Goal: Task Accomplishment & Management: Complete application form

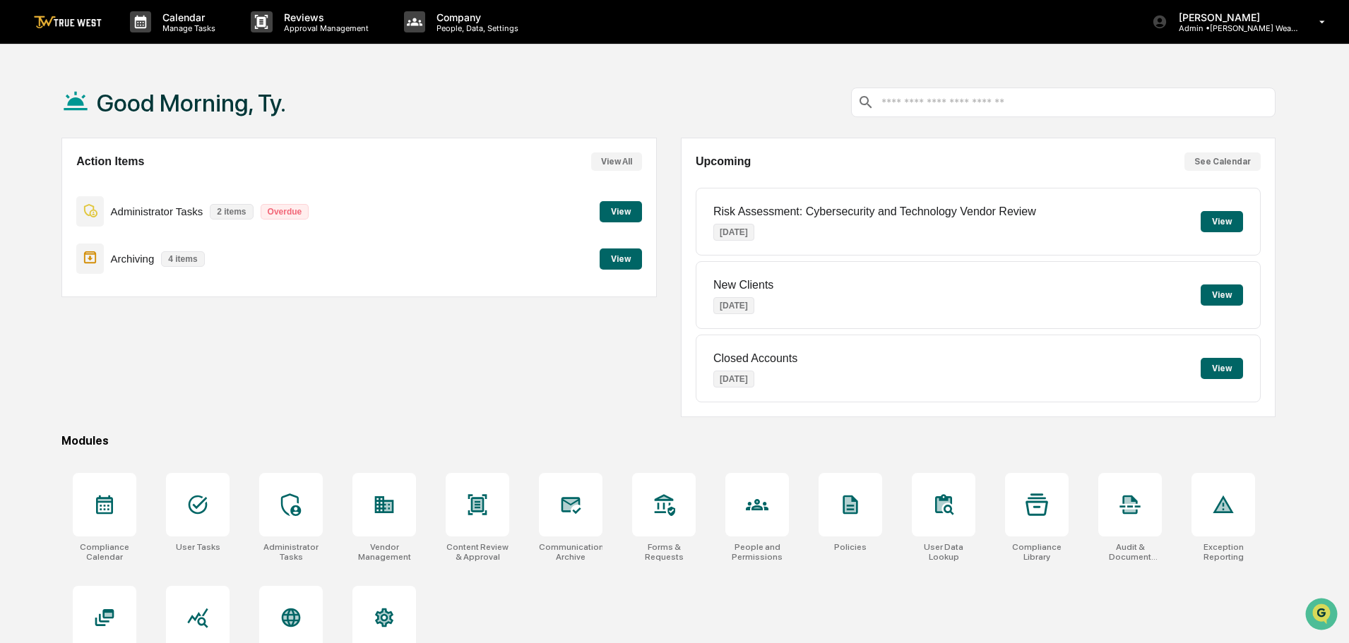
click at [617, 211] on button "View" at bounding box center [621, 211] width 42 height 21
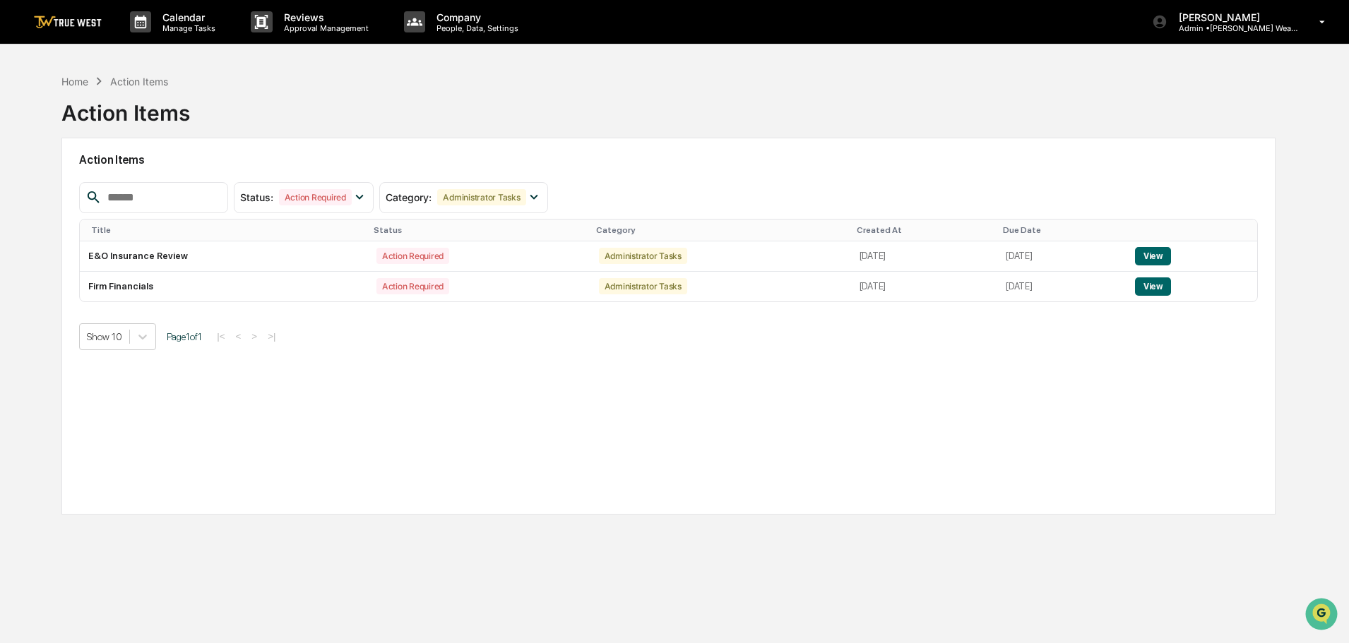
click at [78, 83] on div "Home" at bounding box center [74, 82] width 27 height 12
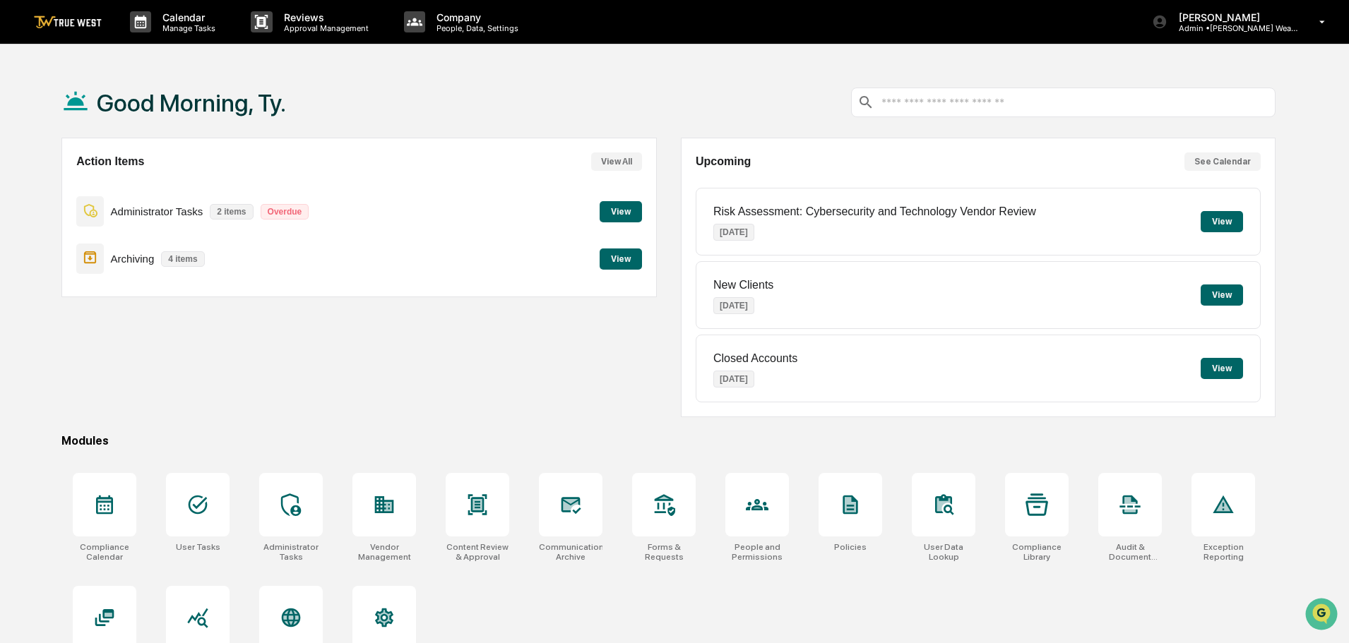
click at [631, 213] on button "View" at bounding box center [621, 211] width 42 height 21
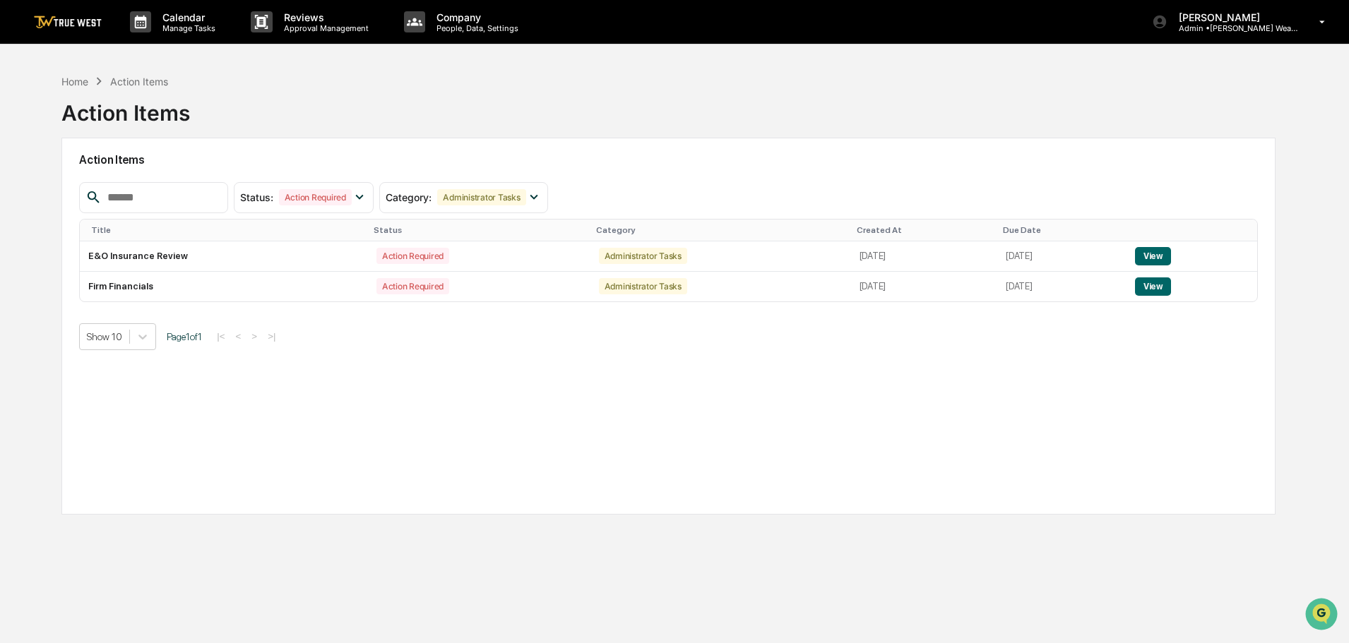
click at [542, 196] on icon at bounding box center [534, 197] width 16 height 16
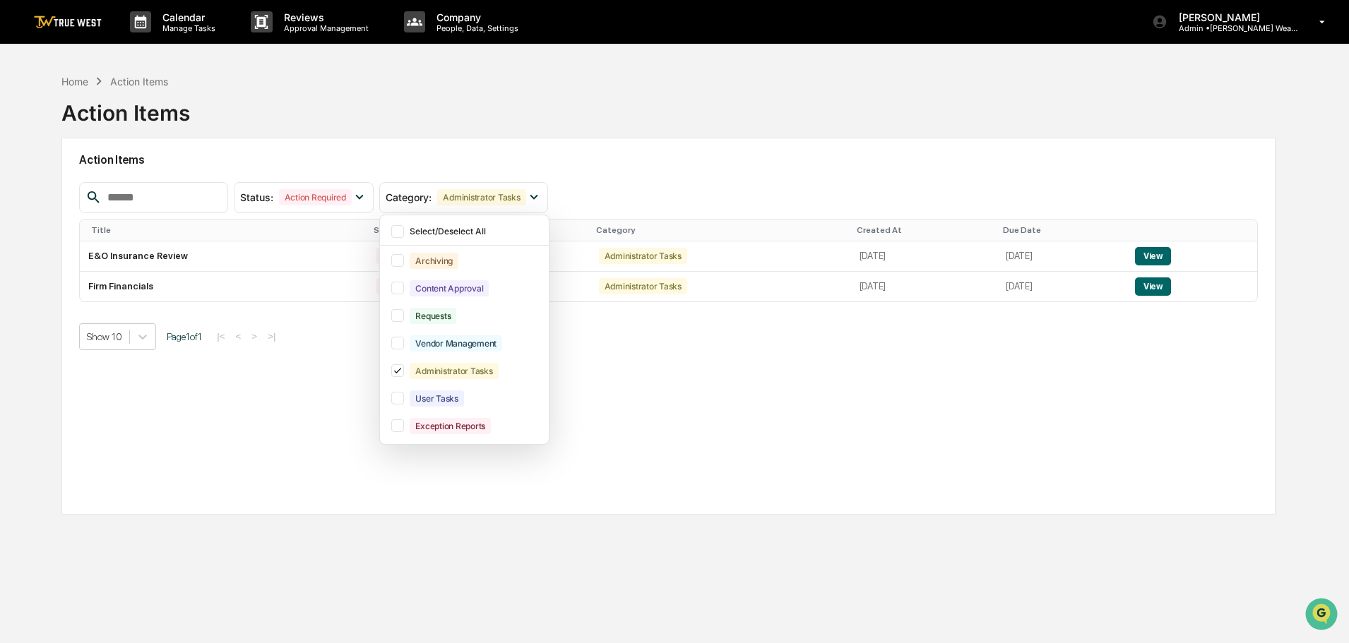
click at [404, 393] on div at bounding box center [397, 398] width 13 height 13
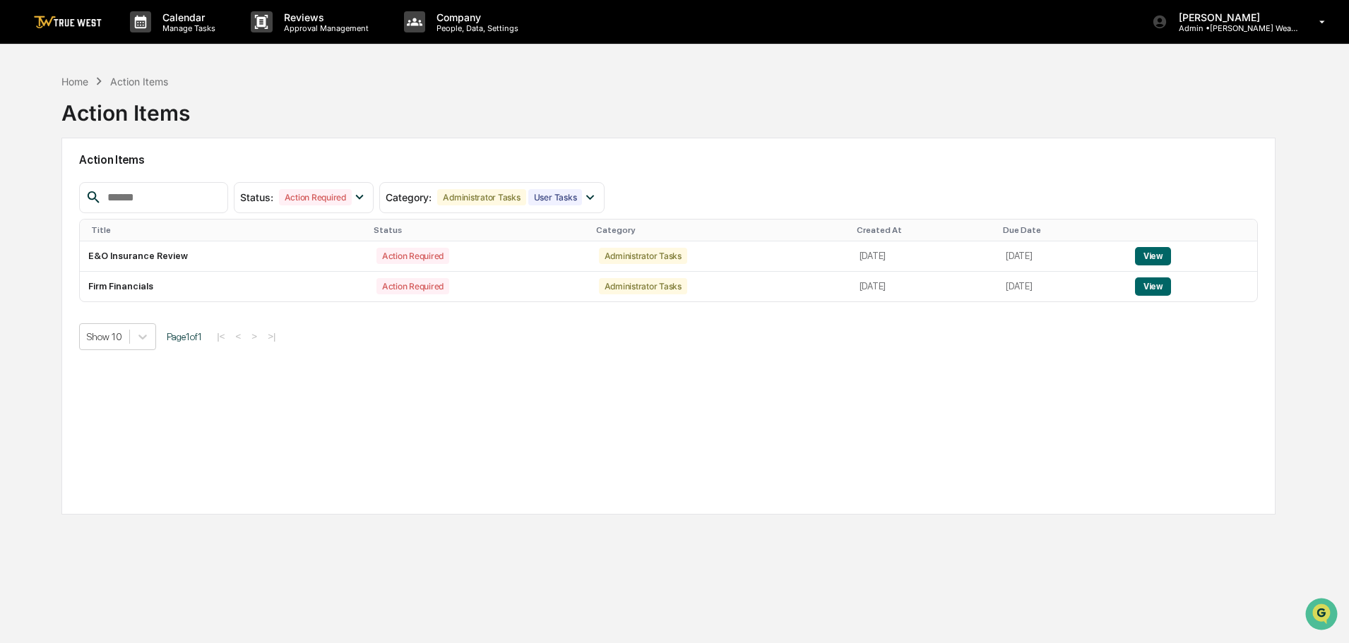
click at [70, 73] on div "Home Action Items" at bounding box center [114, 81] width 106 height 16
click at [69, 83] on div "Home" at bounding box center [74, 82] width 27 height 12
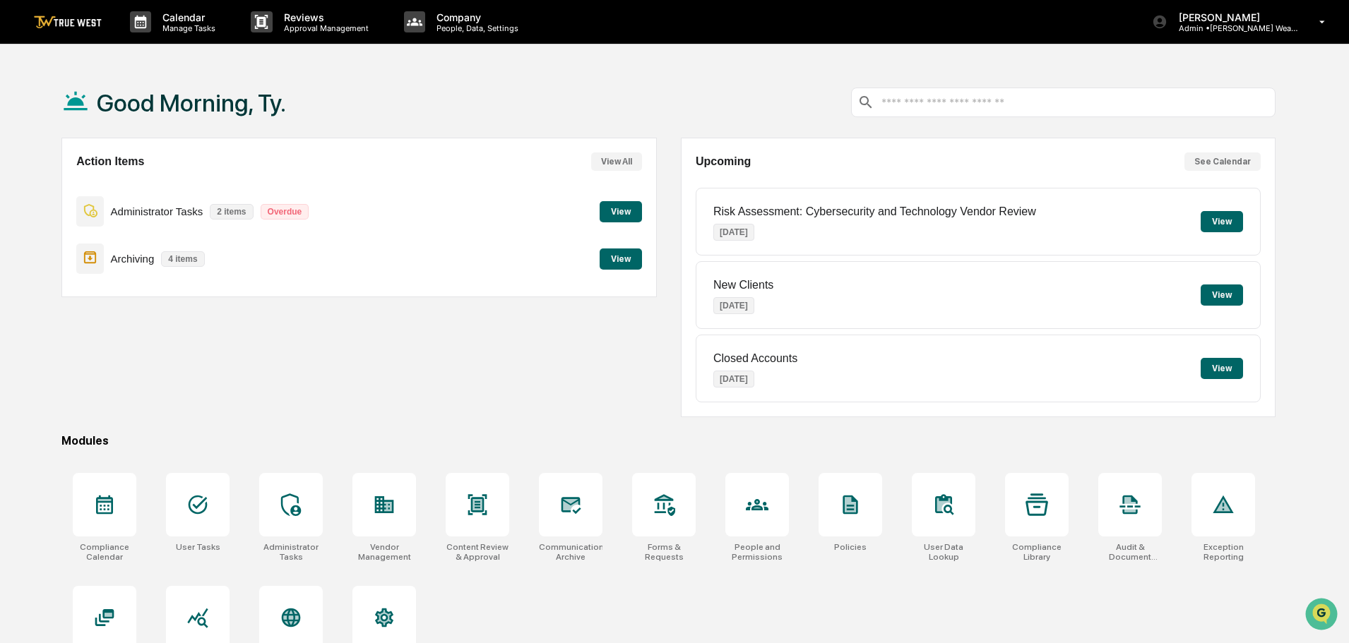
click at [1232, 254] on div "Risk Assessment: Cybersecurity and Technology Vendor Review [DATE] View" at bounding box center [978, 222] width 565 height 68
click at [1233, 253] on div "Risk Assessment: Cybersecurity and Technology Vendor Review [DATE] View" at bounding box center [978, 222] width 565 height 68
click at [614, 259] on button "View" at bounding box center [621, 259] width 42 height 21
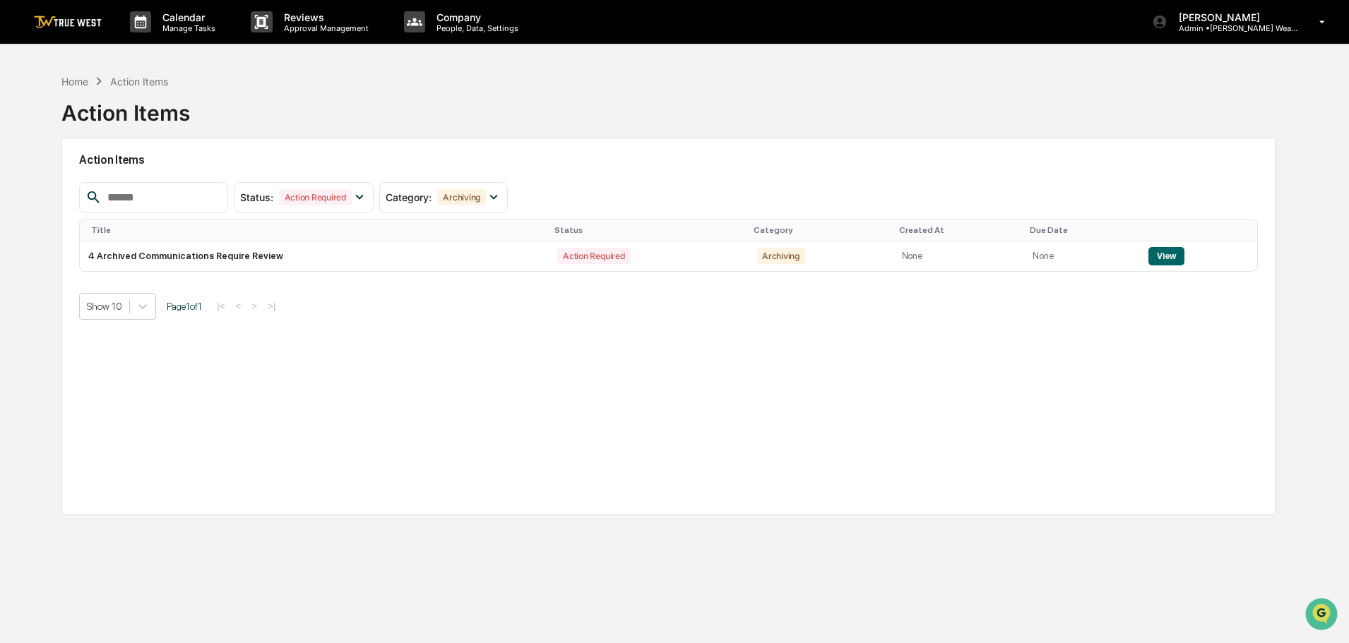
click at [68, 80] on div "Home" at bounding box center [74, 82] width 27 height 12
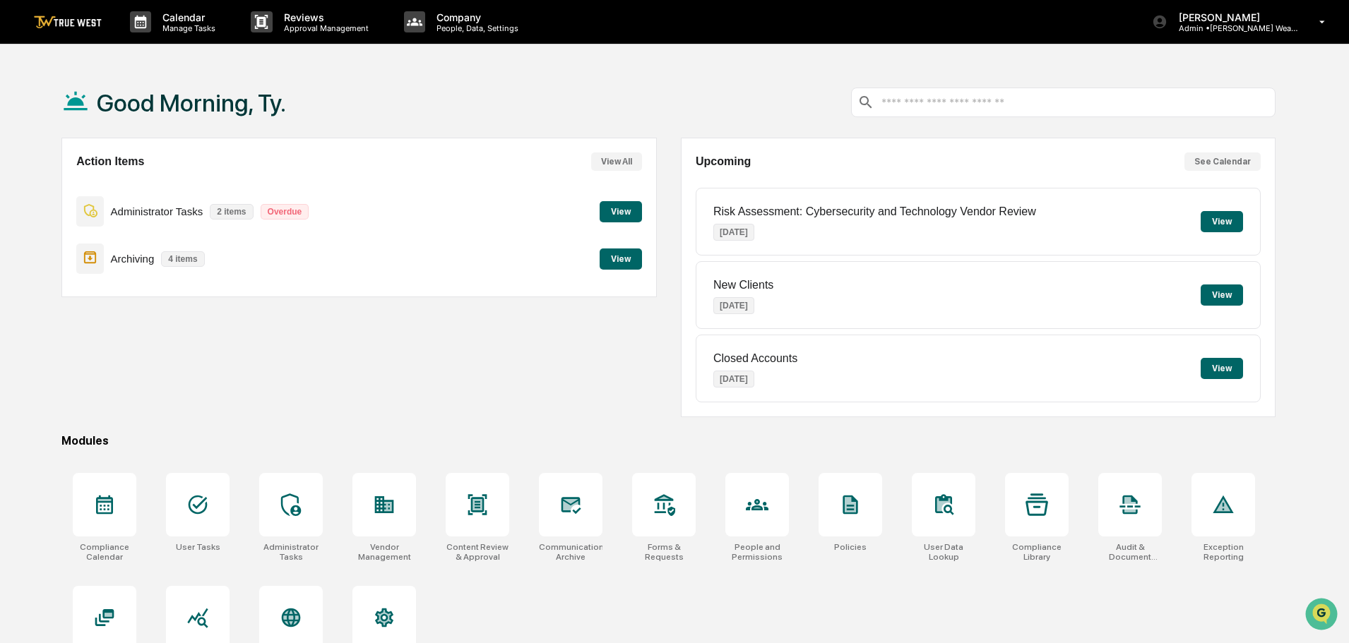
click at [1241, 20] on p "[PERSON_NAME]" at bounding box center [1233, 17] width 131 height 12
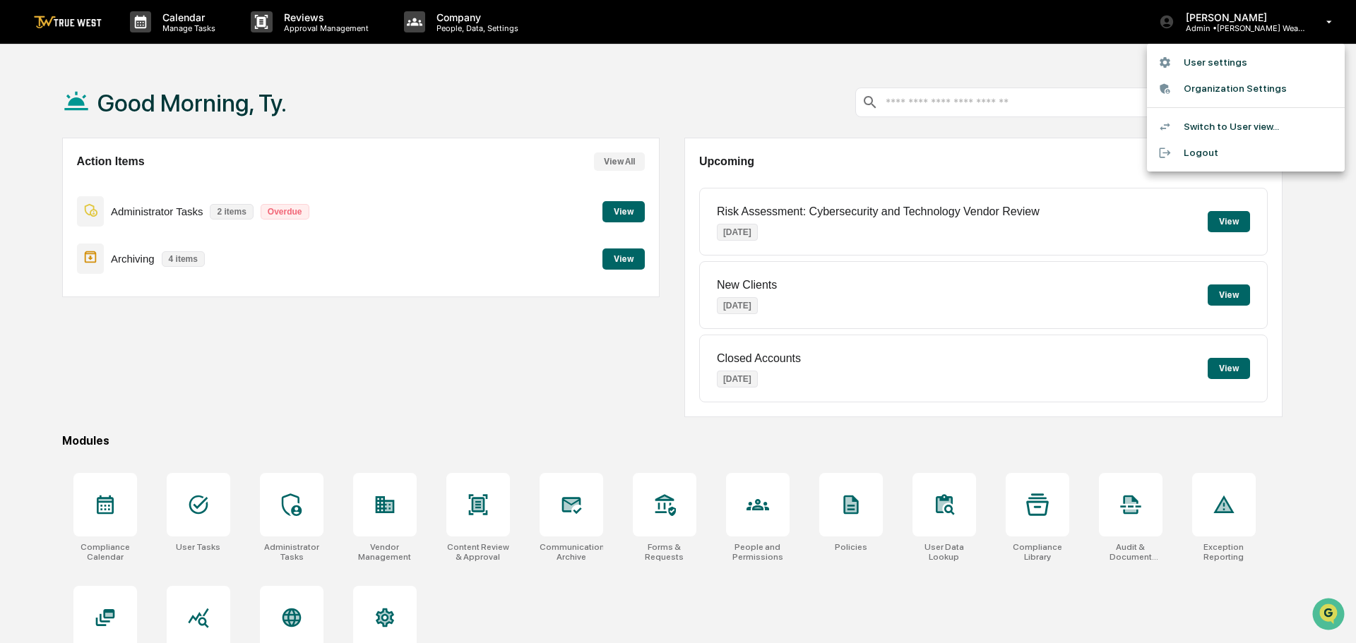
click at [1199, 119] on li "Switch to User view..." at bounding box center [1246, 127] width 198 height 26
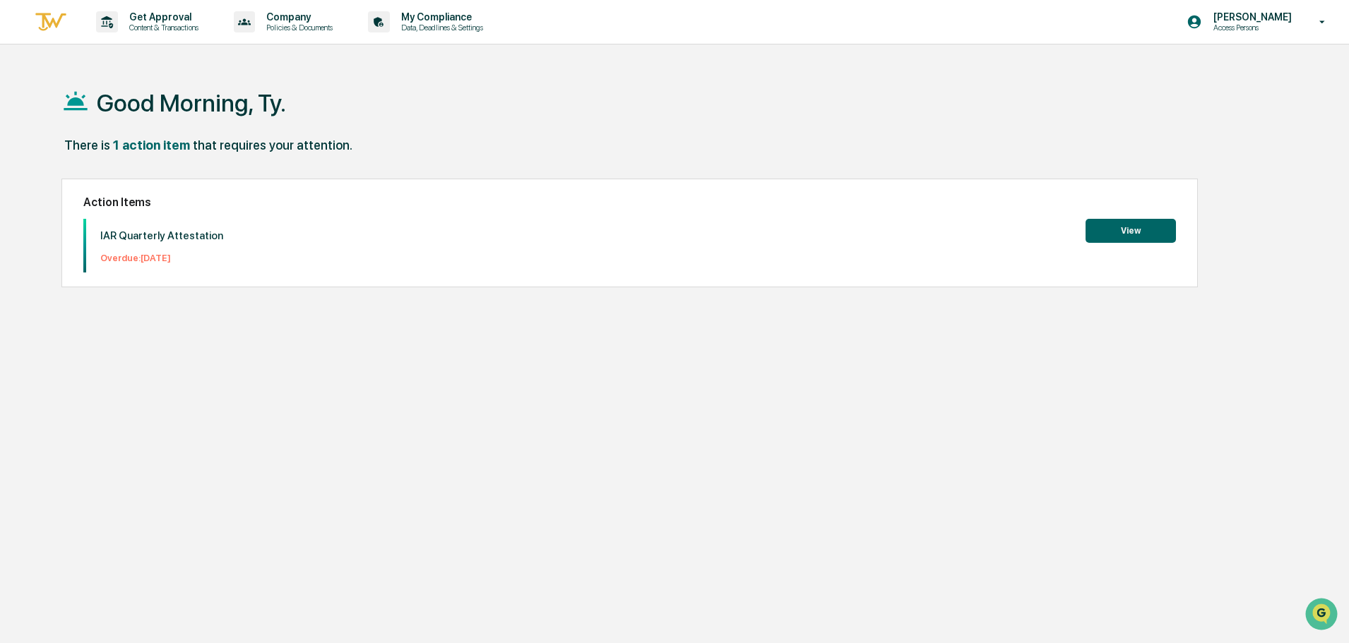
click at [1118, 231] on button "View" at bounding box center [1131, 231] width 90 height 24
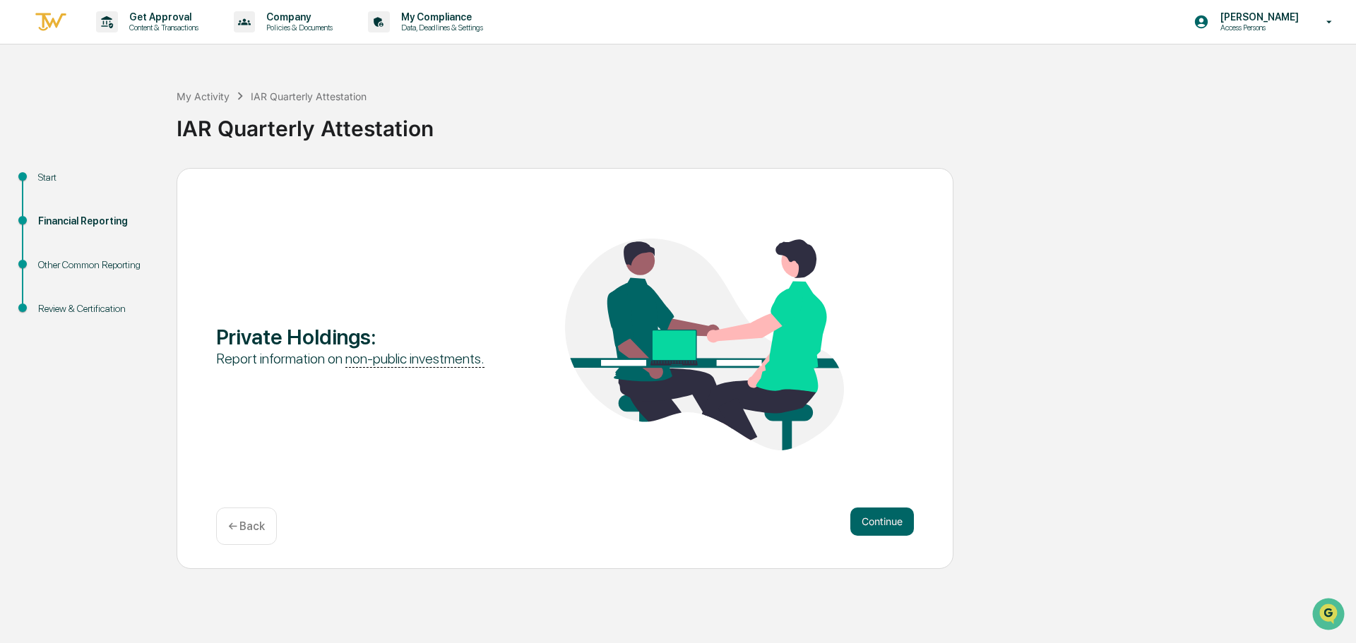
click at [866, 518] on button "Continue" at bounding box center [882, 522] width 64 height 28
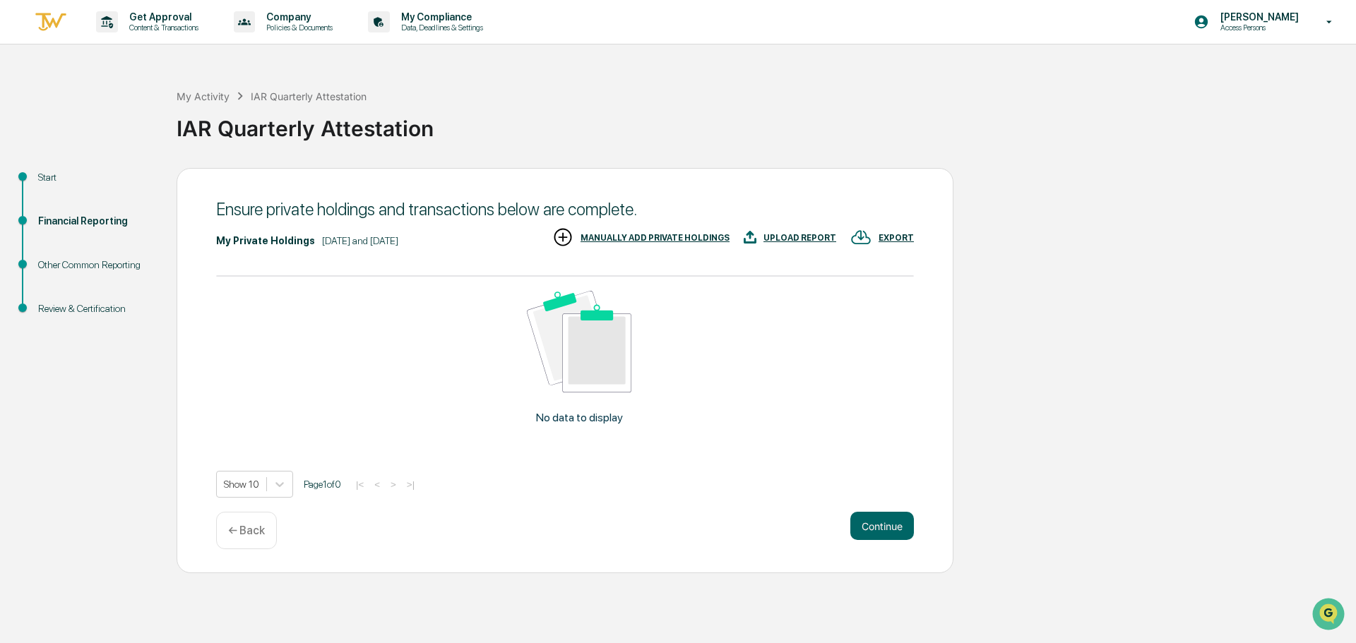
click at [667, 232] on div "MANUALLY ADD PRIVATE HOLDINGS" at bounding box center [640, 238] width 177 height 23
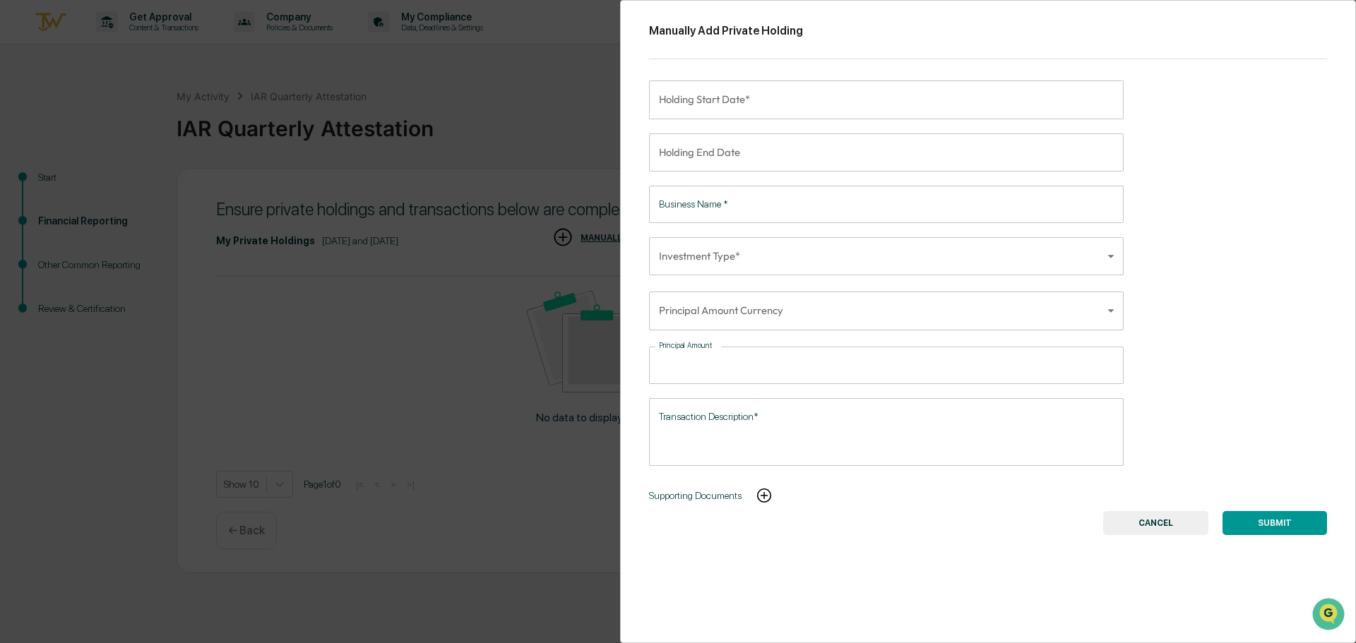
click at [755, 415] on textarea "Transaction Description*" at bounding box center [886, 432] width 455 height 44
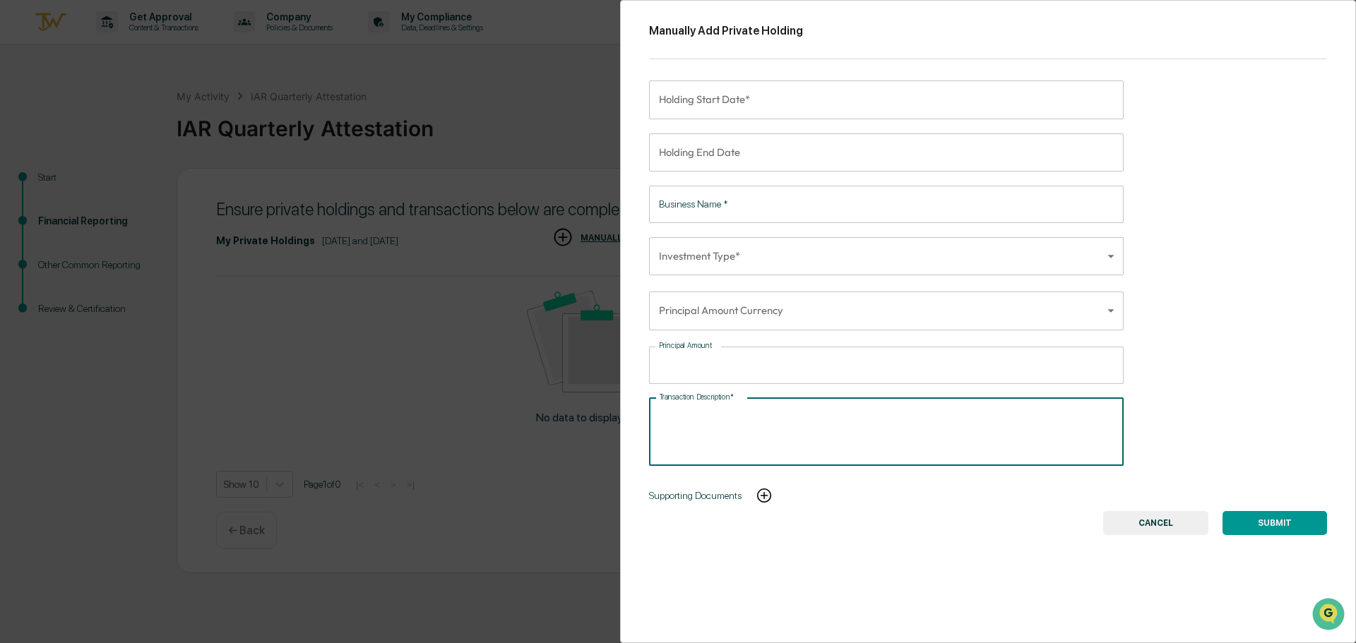
click at [1140, 517] on button "CANCEL" at bounding box center [1155, 523] width 105 height 24
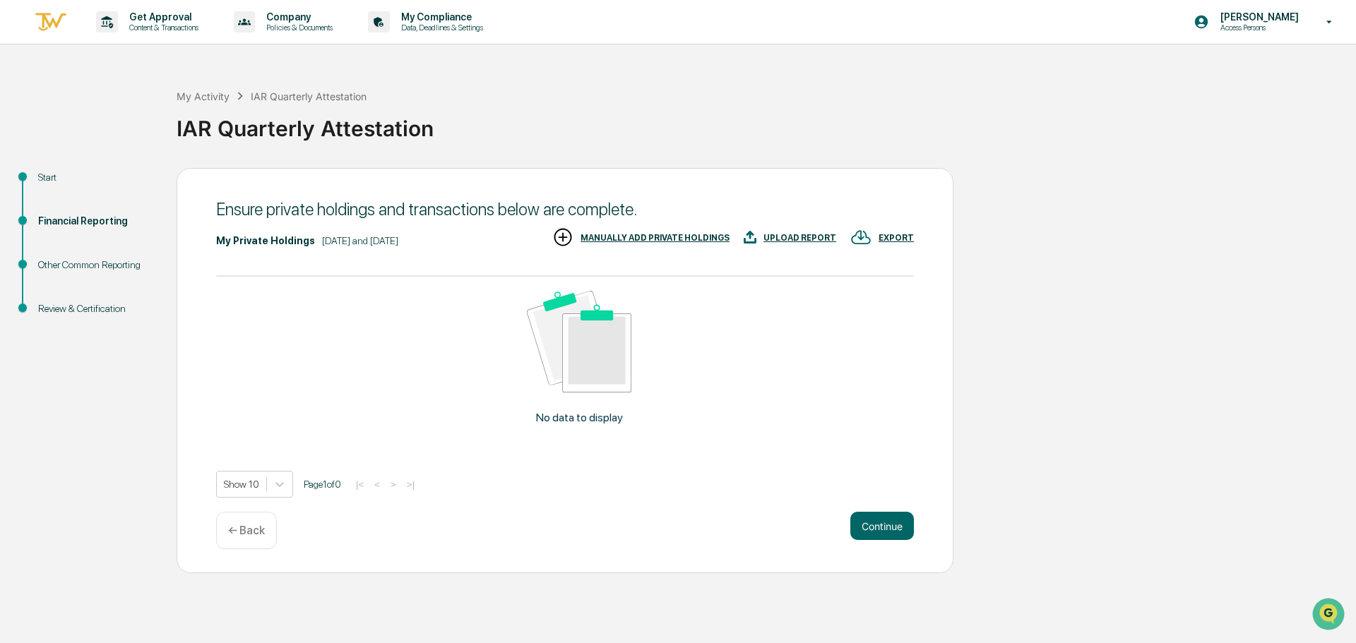
click at [245, 531] on p "← Back" at bounding box center [246, 530] width 37 height 13
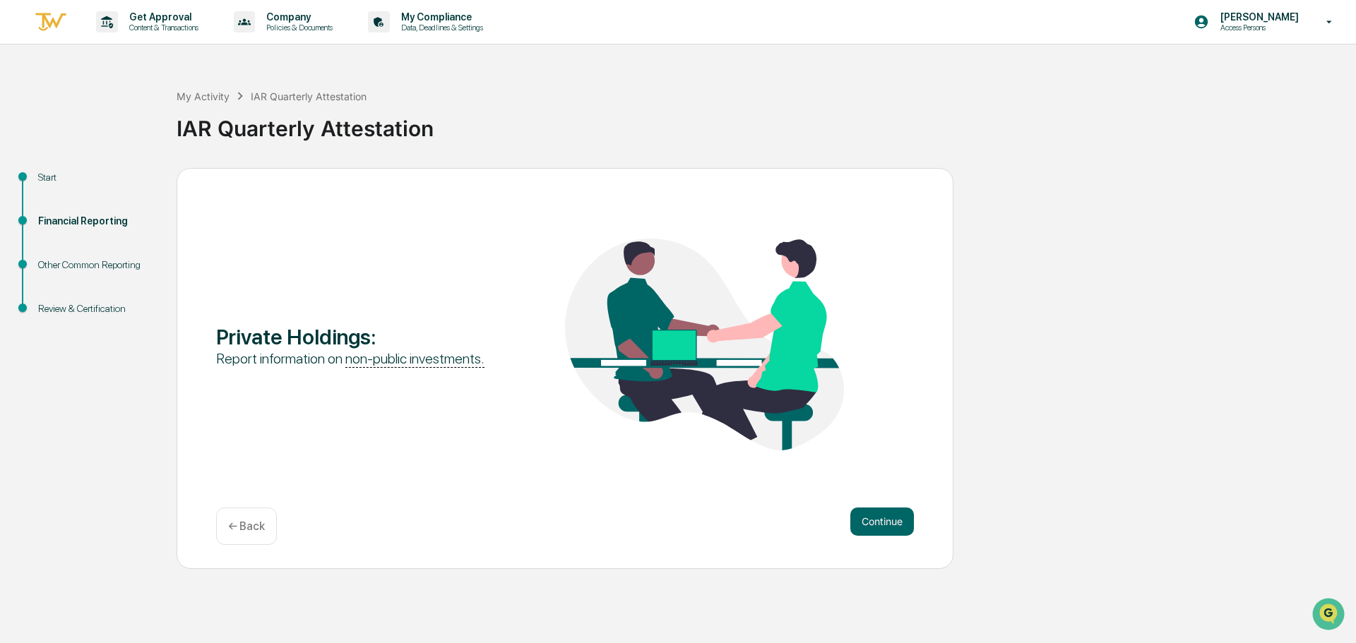
click at [246, 527] on p "← Back" at bounding box center [246, 526] width 37 height 13
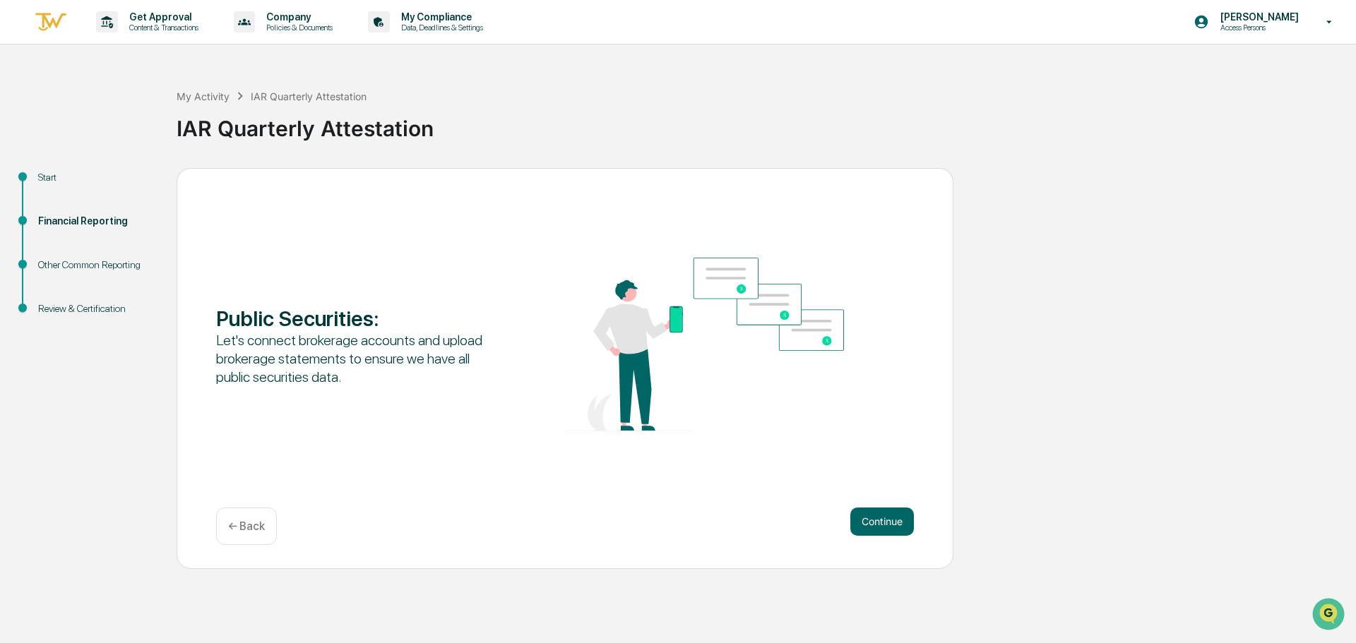
click at [244, 525] on p "← Back" at bounding box center [246, 526] width 37 height 13
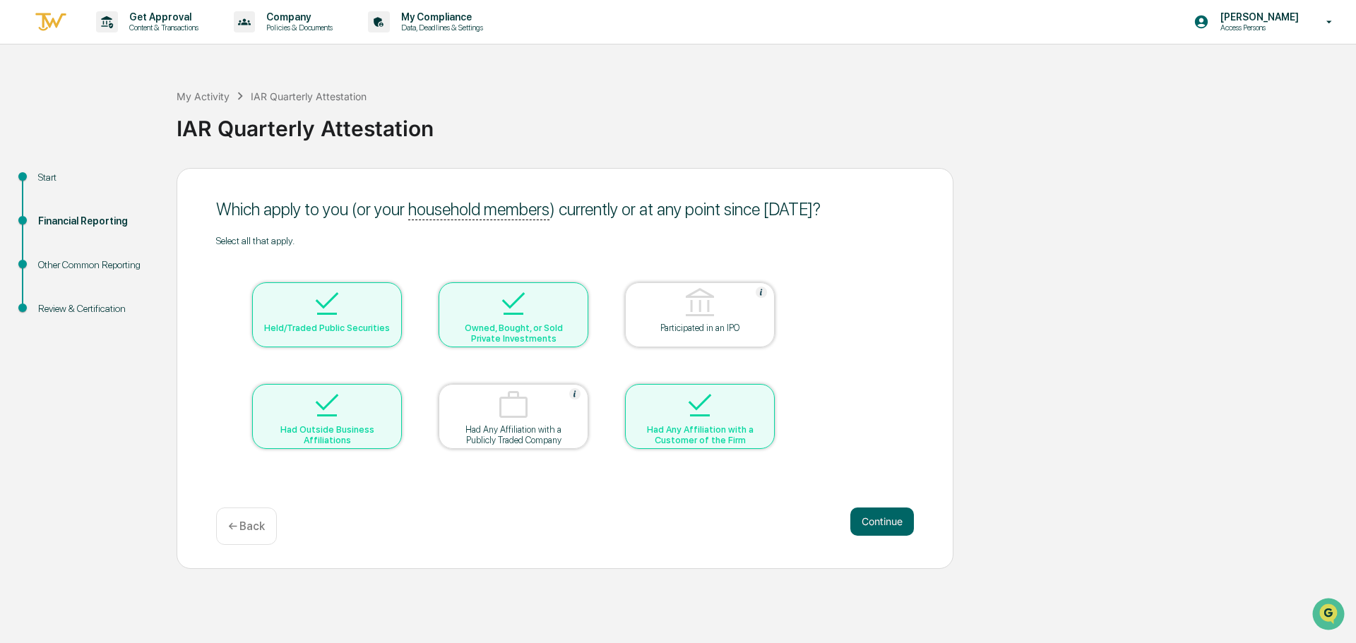
click at [510, 335] on div "Owned, Bought, or Sold Private Investments" at bounding box center [513, 333] width 127 height 21
click at [523, 311] on img at bounding box center [514, 304] width 34 height 34
click at [870, 521] on button "Continue" at bounding box center [882, 522] width 64 height 28
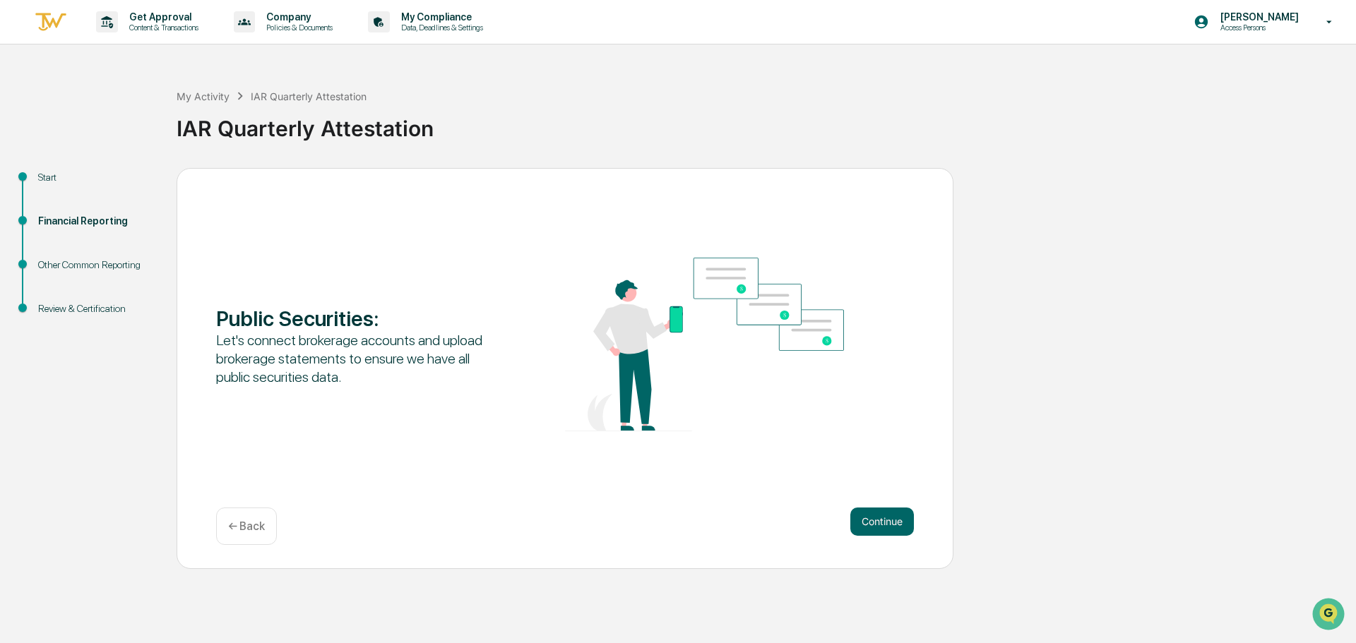
click at [886, 523] on button "Continue" at bounding box center [882, 522] width 64 height 28
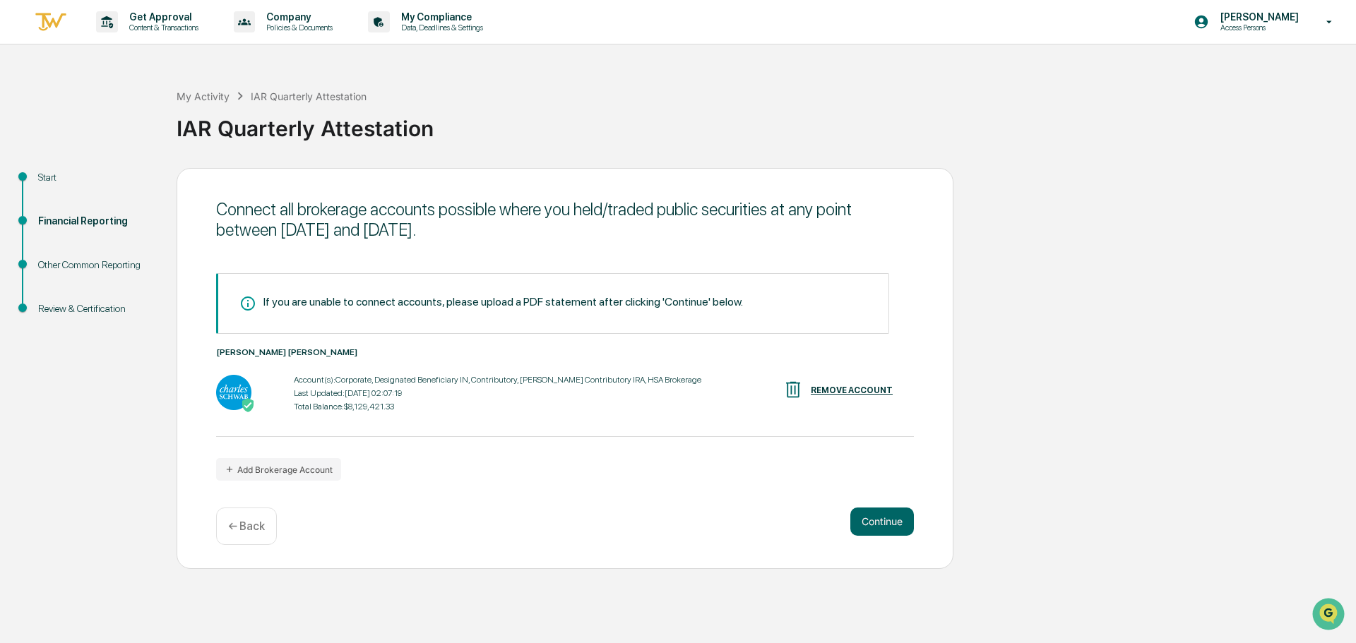
click at [871, 521] on button "Continue" at bounding box center [882, 522] width 64 height 28
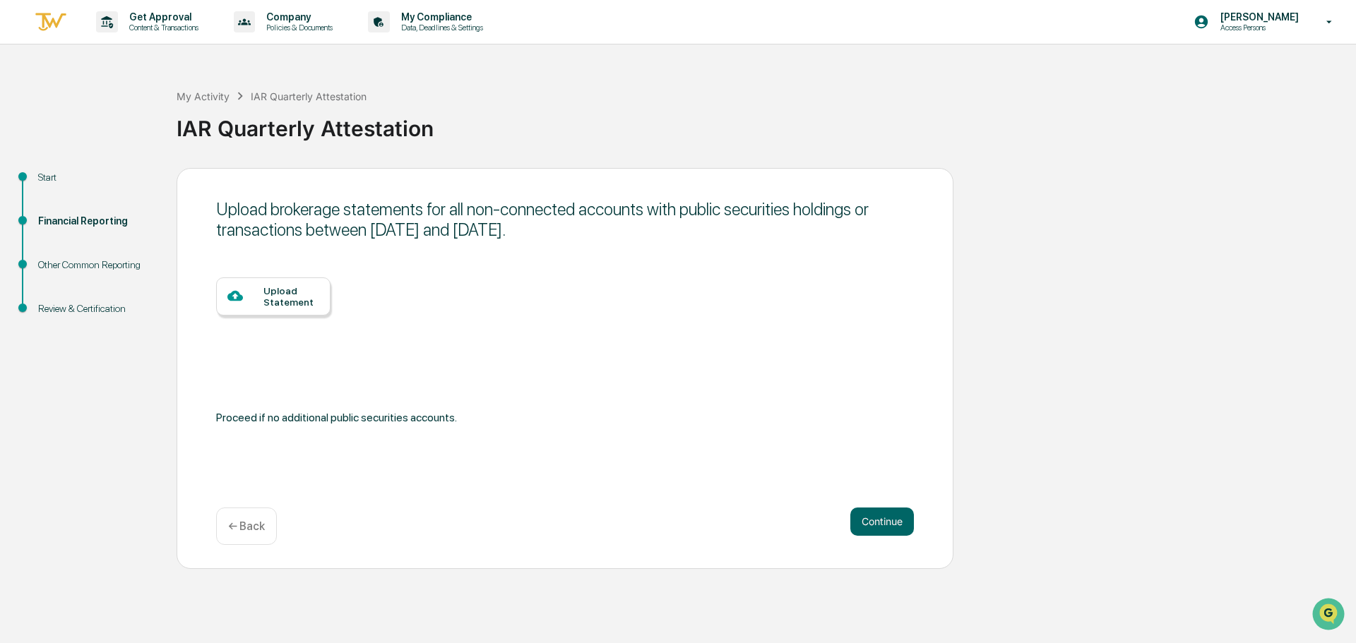
click at [872, 522] on button "Continue" at bounding box center [882, 522] width 64 height 28
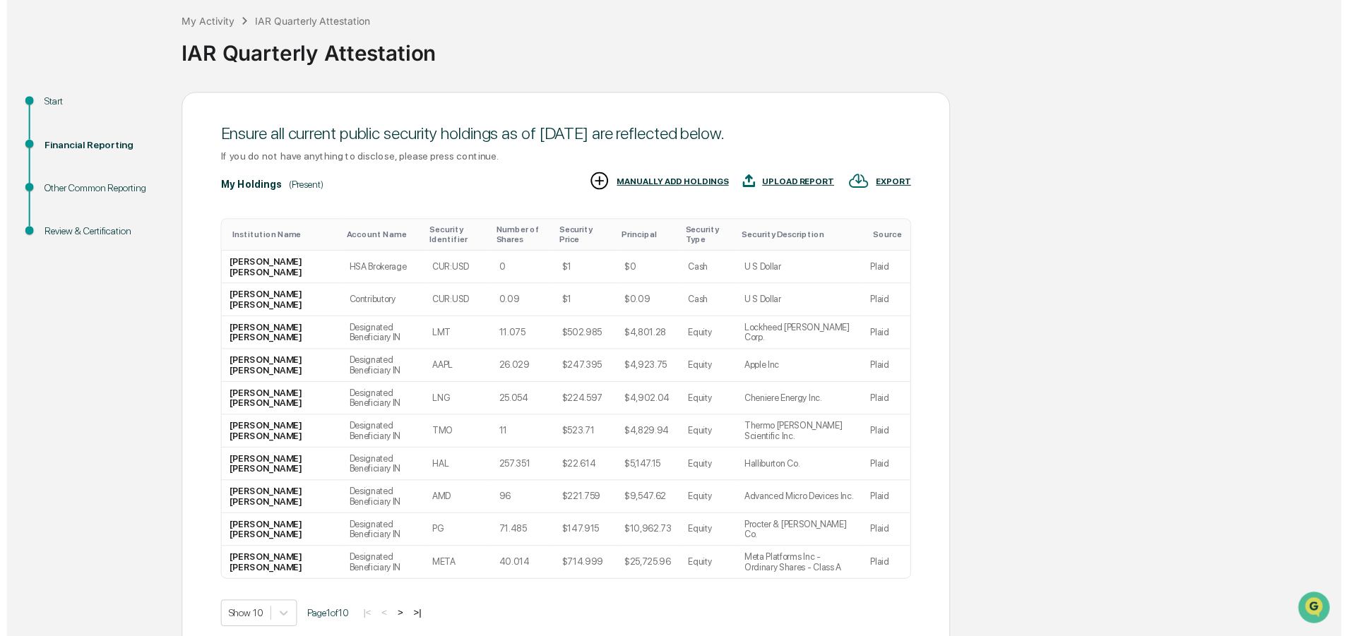
scroll to position [140, 0]
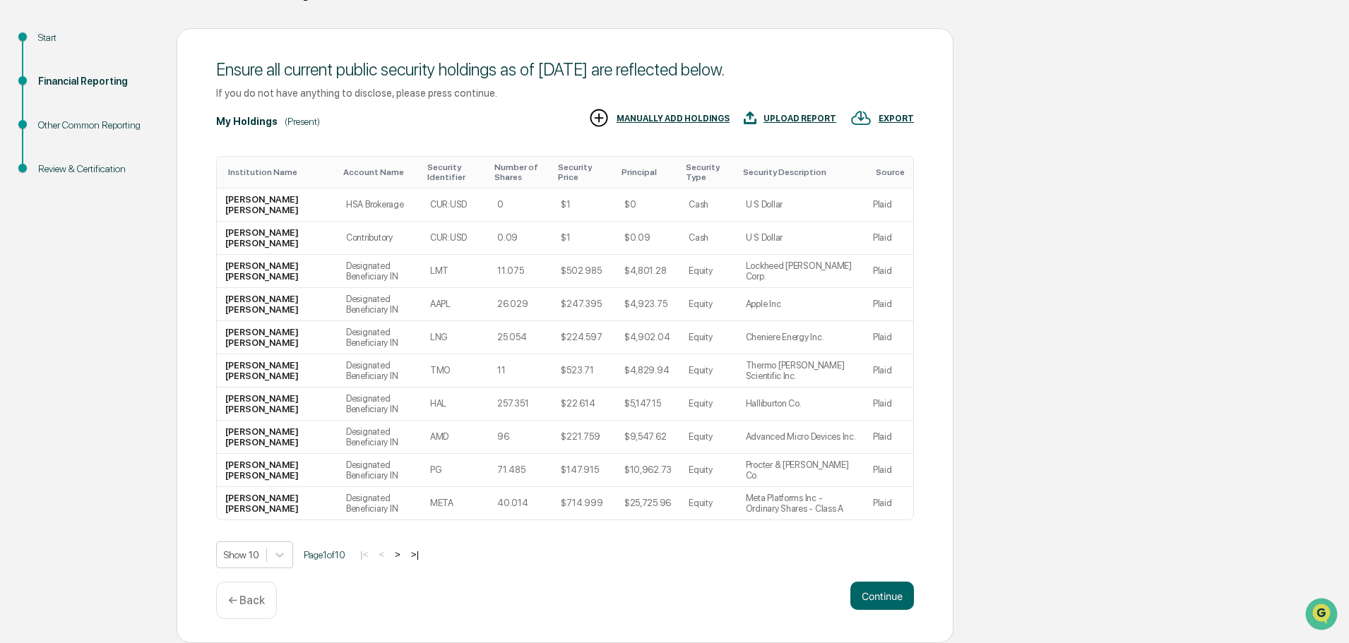
click at [879, 593] on button "Continue" at bounding box center [882, 596] width 64 height 28
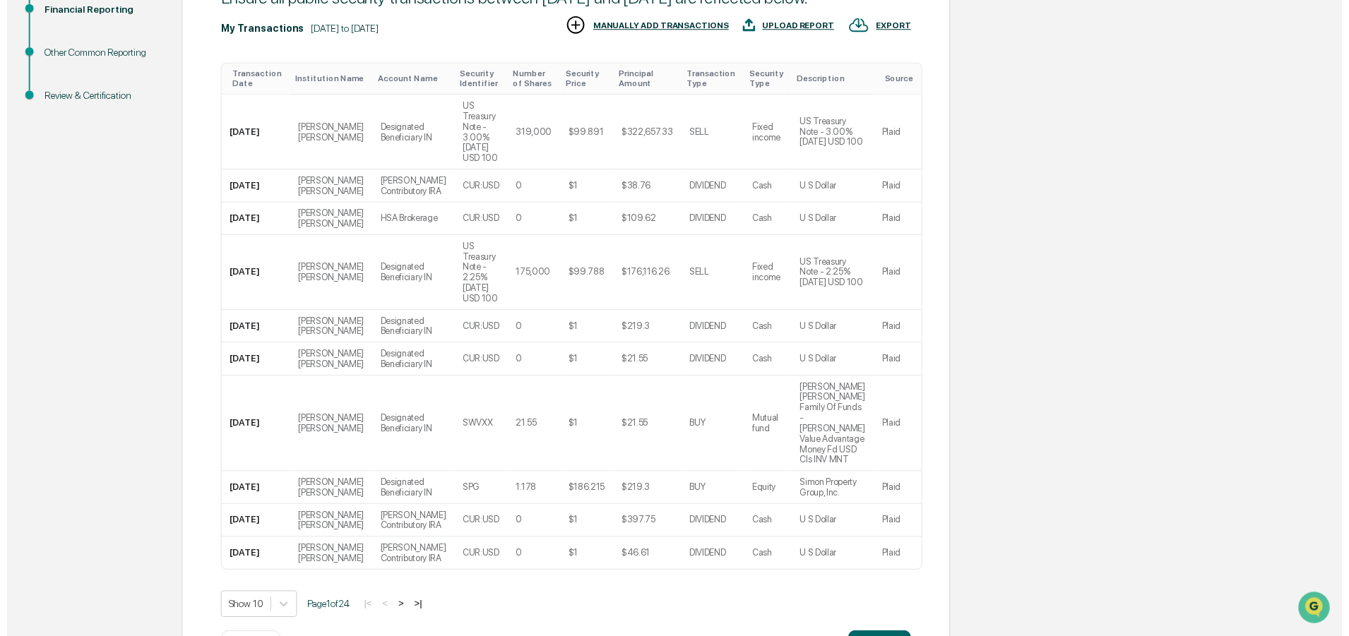
scroll to position [246, 0]
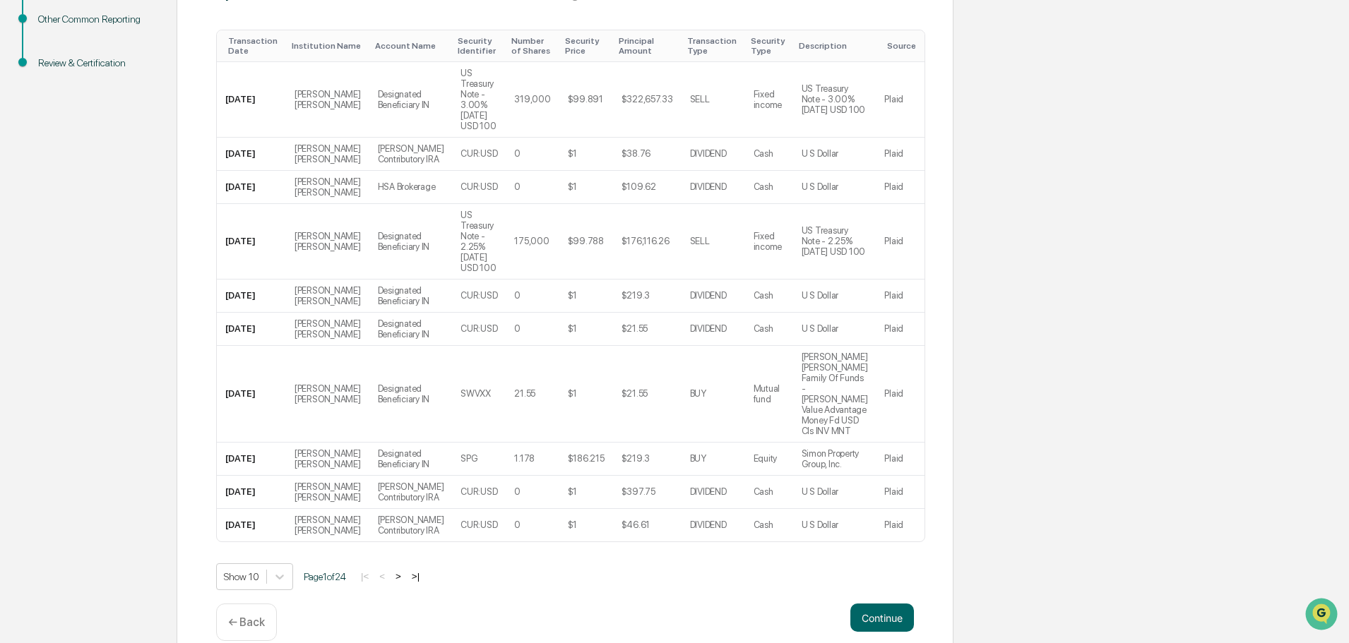
click at [877, 604] on button "Continue" at bounding box center [882, 618] width 64 height 28
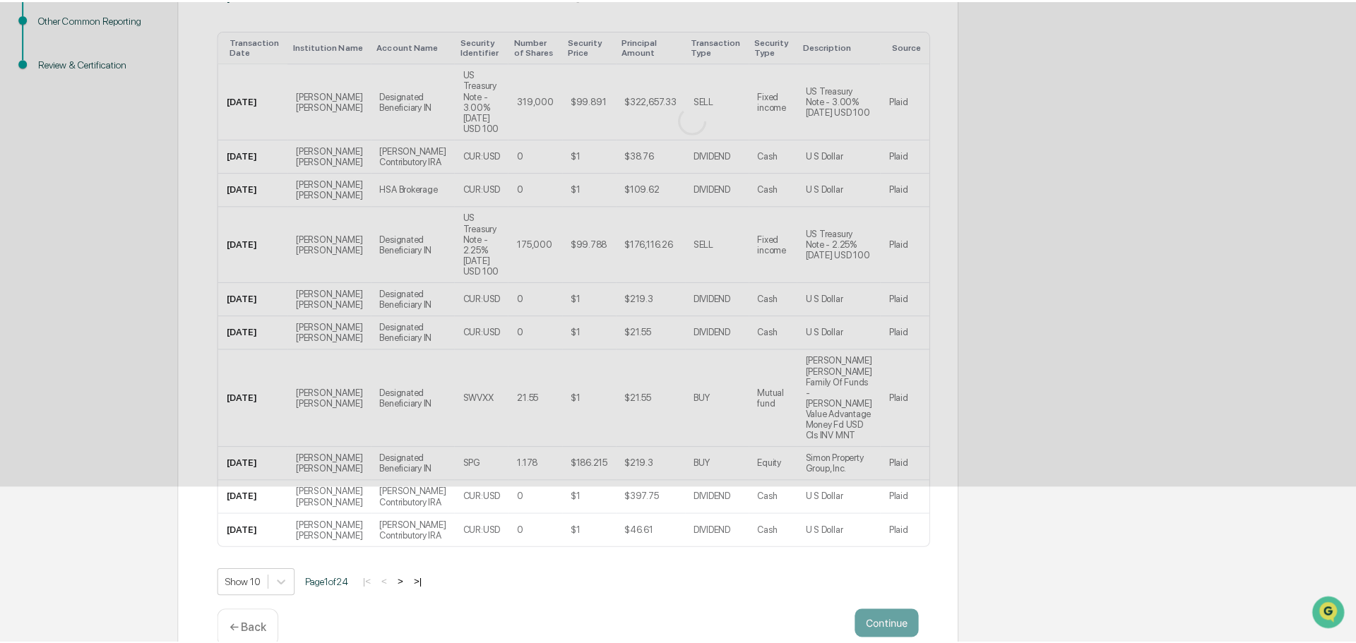
scroll to position [0, 0]
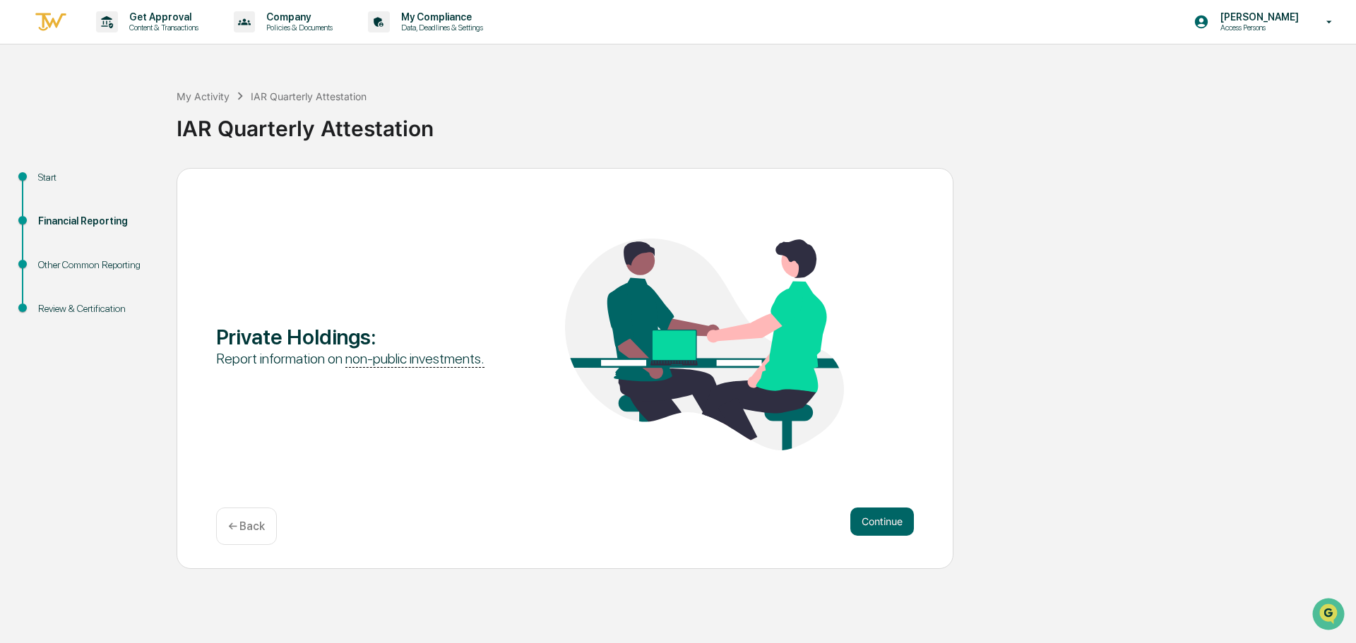
click at [883, 518] on button "Continue" at bounding box center [882, 522] width 64 height 28
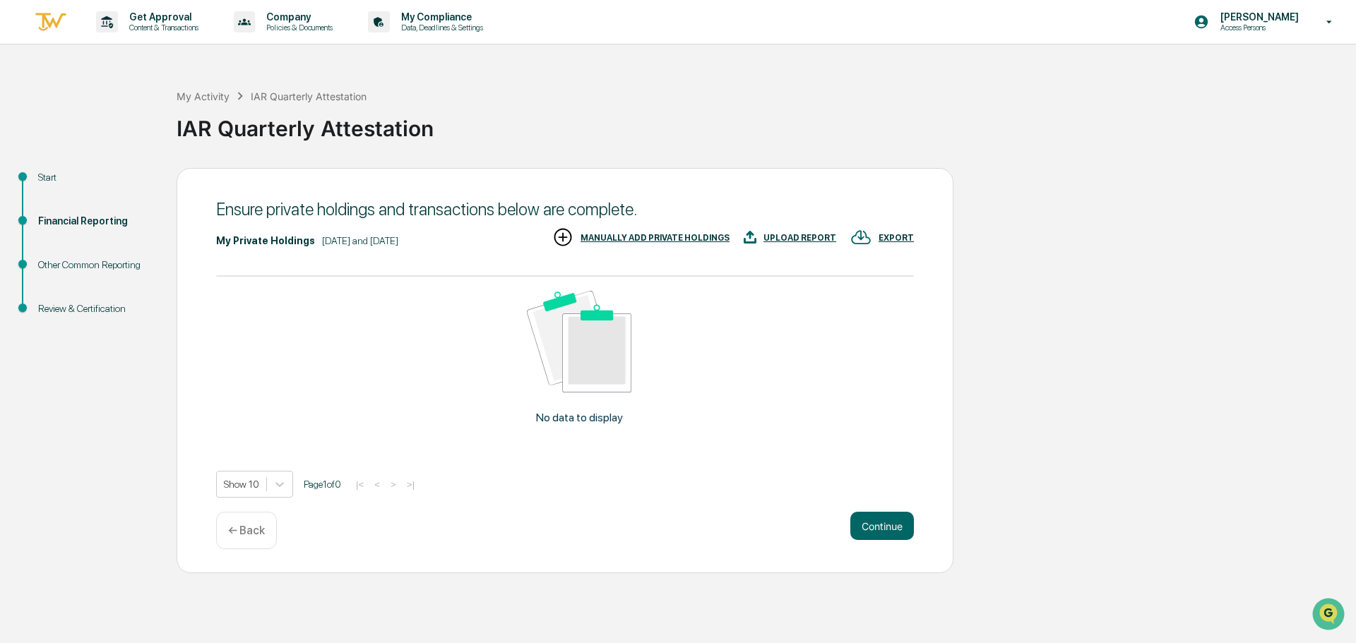
click at [871, 525] on button "Continue" at bounding box center [882, 526] width 64 height 28
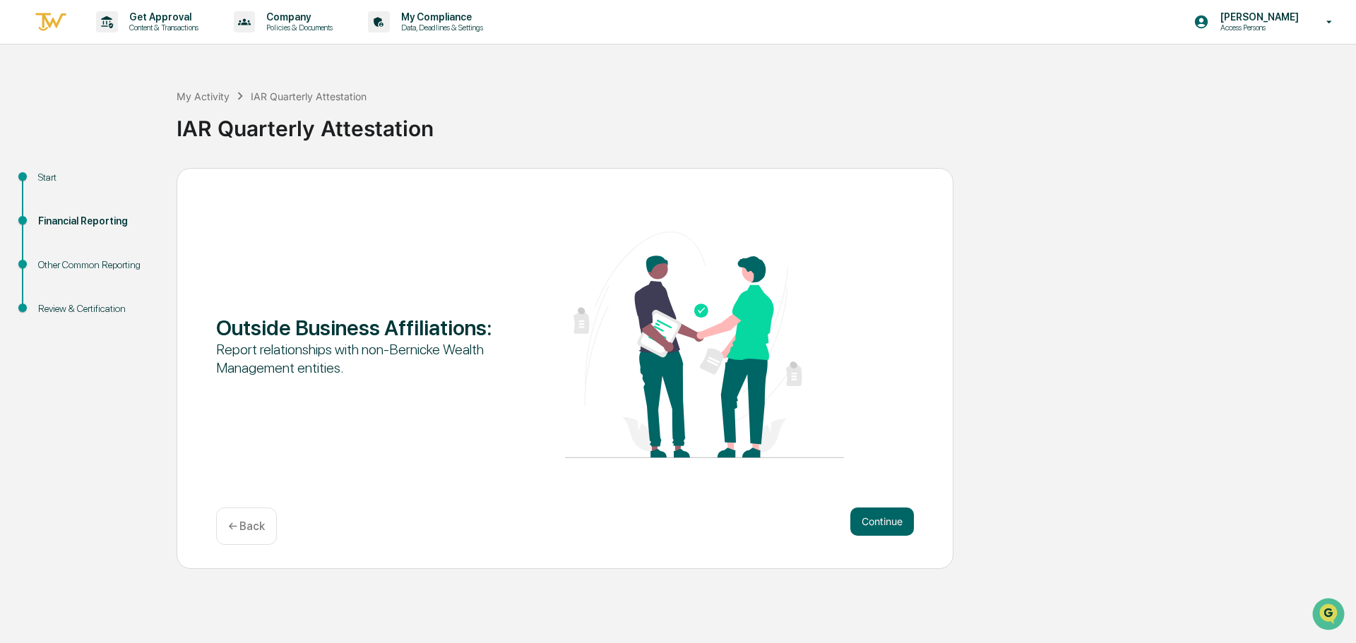
click at [450, 350] on div "Report relationships with non-Bernicke Wealth Management entities." at bounding box center [355, 358] width 279 height 37
click at [877, 518] on button "Continue" at bounding box center [882, 522] width 64 height 28
